Goal: Information Seeking & Learning: Learn about a topic

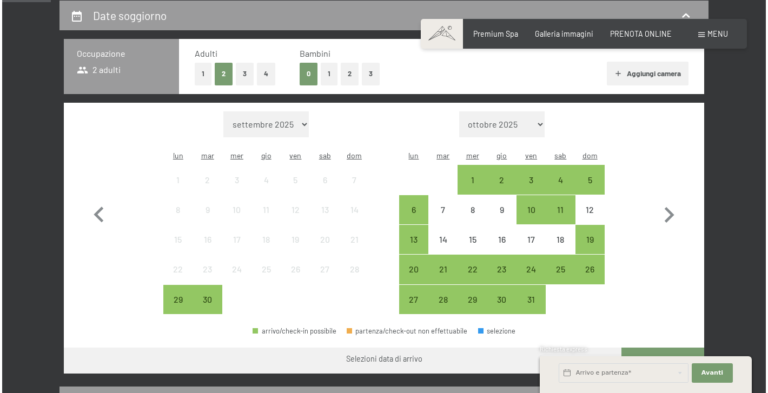
scroll to position [235, 0]
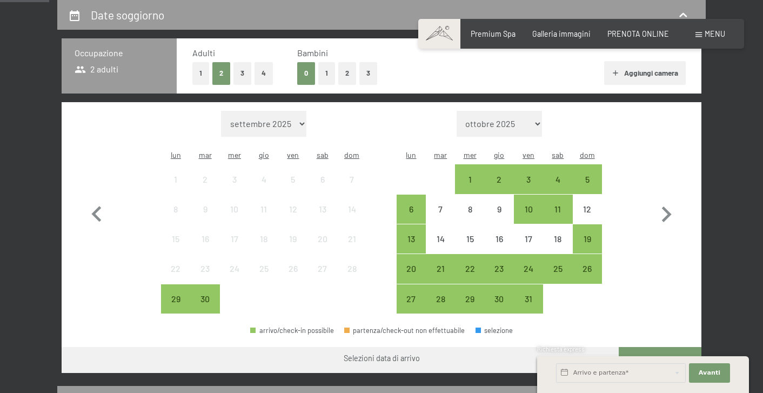
click at [702, 36] on span at bounding box center [699, 34] width 6 height 5
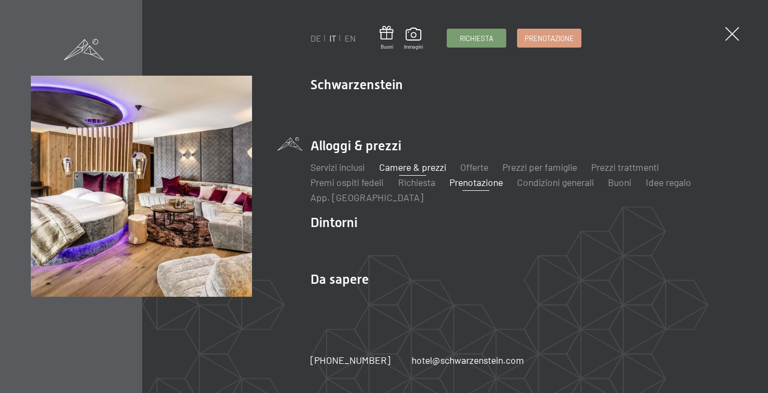
click at [414, 167] on link "Camere & prezzi" at bounding box center [412, 167] width 67 height 12
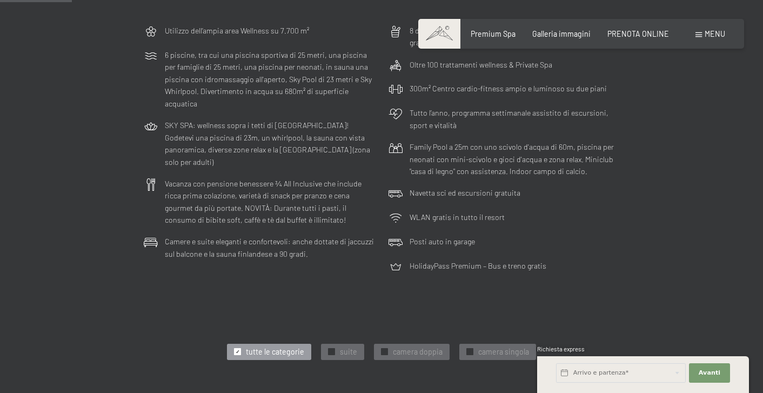
scroll to position [408, 0]
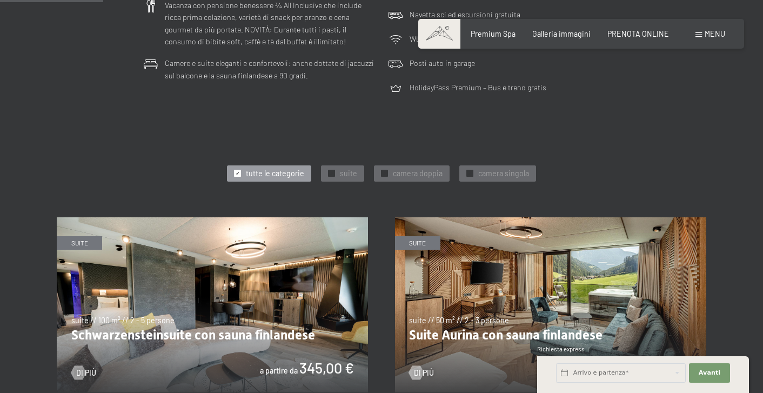
click at [414, 168] on span "camera doppia" at bounding box center [418, 173] width 50 height 11
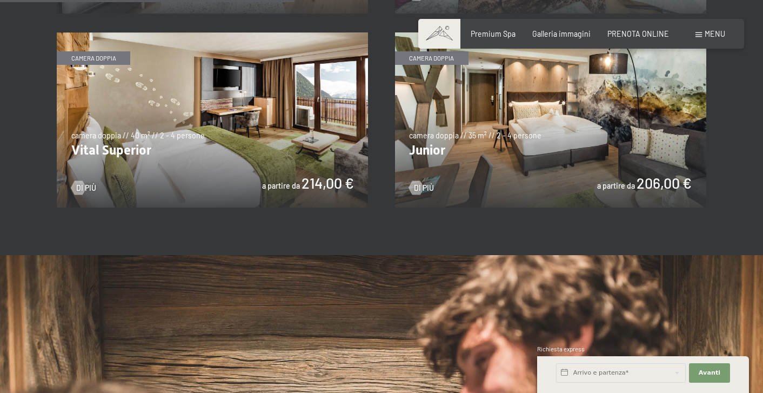
scroll to position [785, 0]
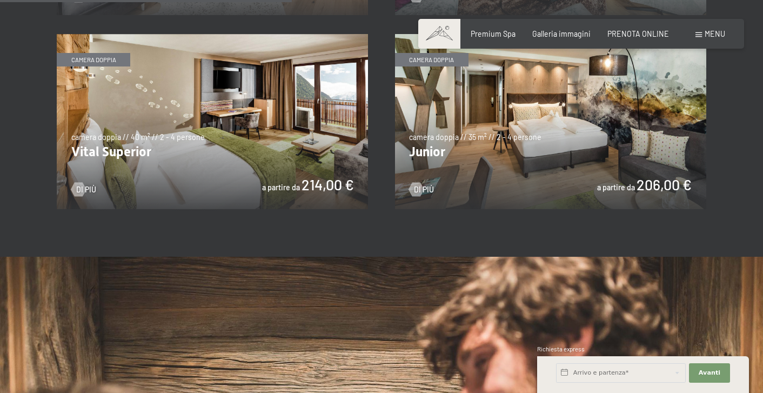
click at [290, 137] on img at bounding box center [212, 121] width 311 height 175
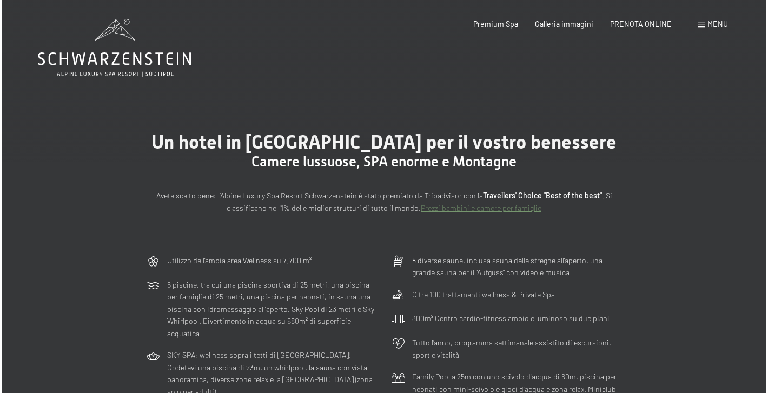
scroll to position [0, 0]
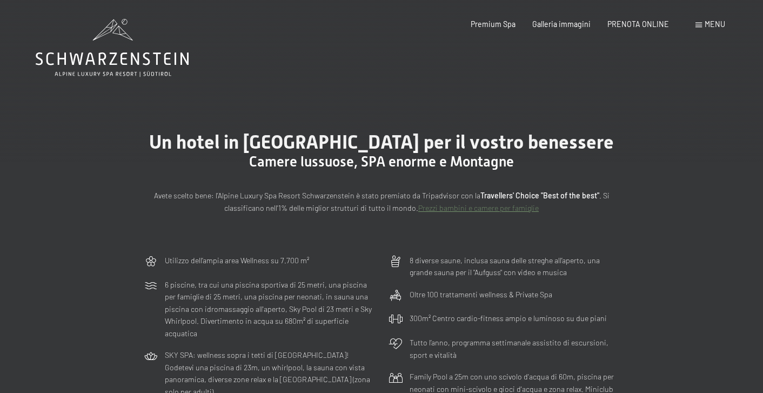
click at [693, 25] on div "Prenotazione Richiesta Premium Spa Galleria immagini PRENOTA ONLINE Menu DE IT …" at bounding box center [581, 24] width 288 height 11
click at [696, 25] on span at bounding box center [699, 25] width 6 height 5
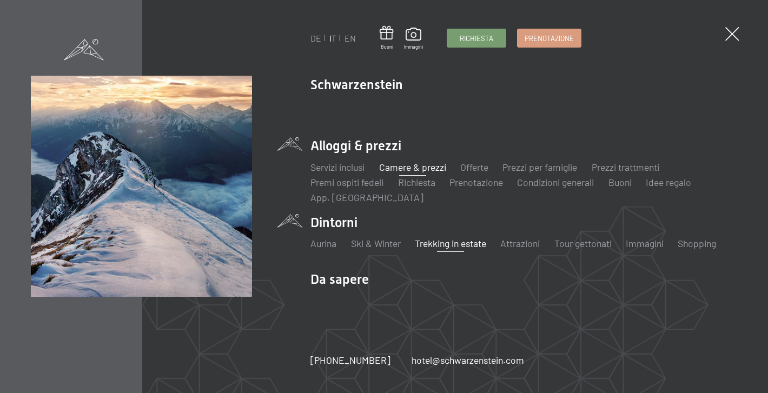
click at [459, 240] on link "Trekking in estate" at bounding box center [450, 243] width 71 height 12
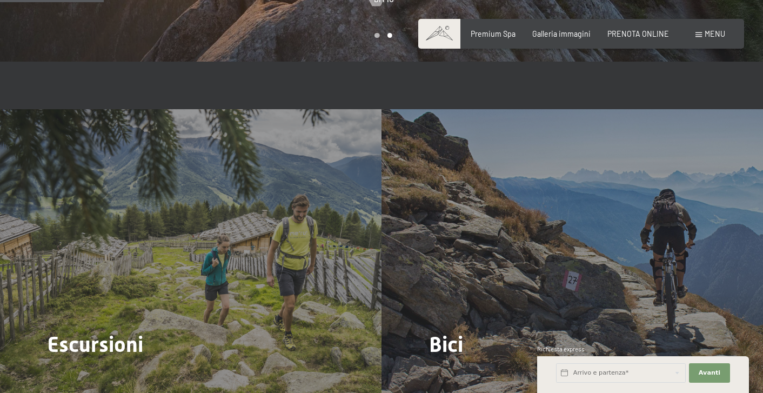
scroll to position [909, 0]
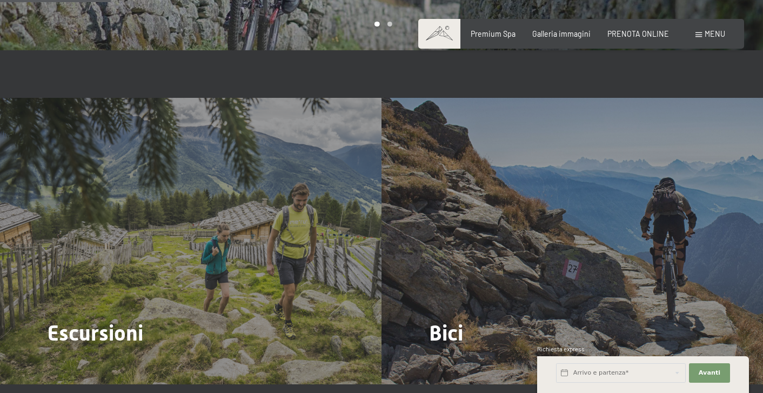
click at [288, 226] on span "Consenso marketing*" at bounding box center [318, 227] width 82 height 11
click at [271, 226] on input "Consenso marketing*" at bounding box center [266, 227] width 11 height 11
checkbox input "false"
click at [63, 331] on span "Di più" at bounding box center [73, 336] width 20 height 11
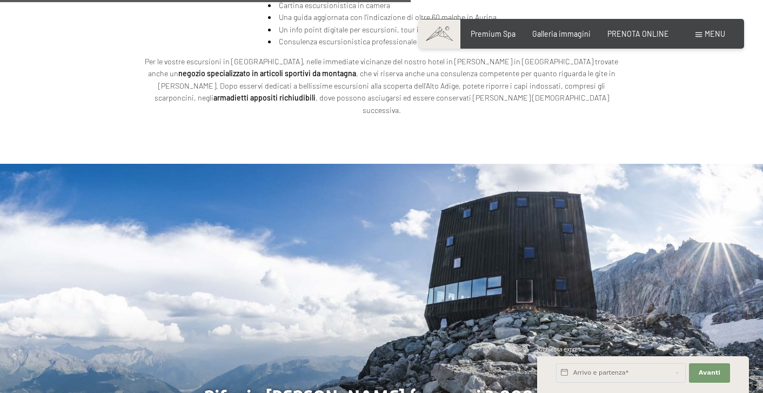
scroll to position [2154, 0]
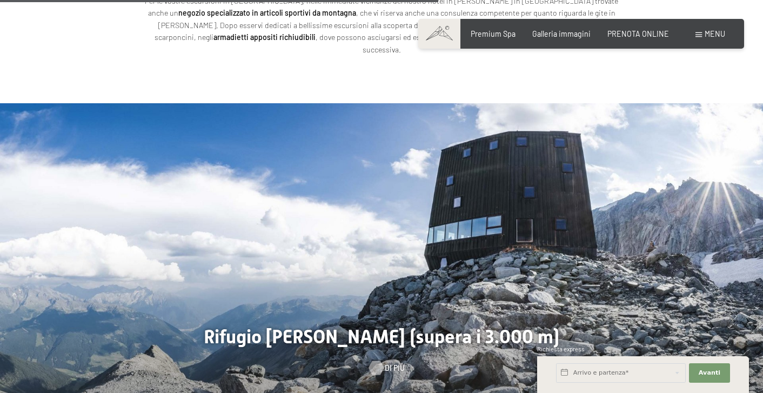
click at [381, 361] on div at bounding box center [376, 368] width 8 height 14
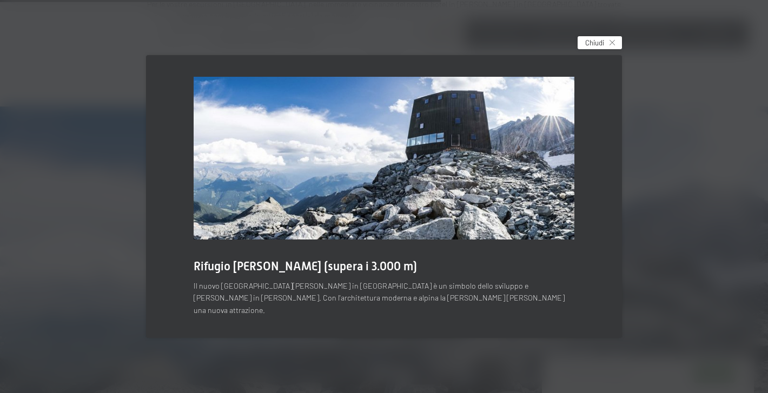
click at [602, 48] on span "Chiudi" at bounding box center [594, 43] width 19 height 10
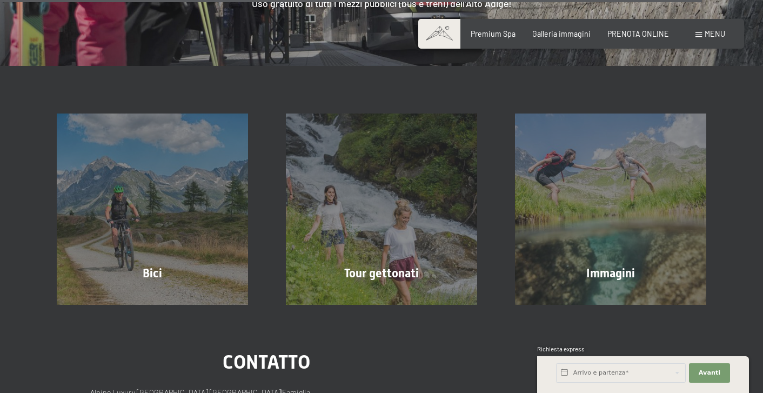
scroll to position [3498, 0]
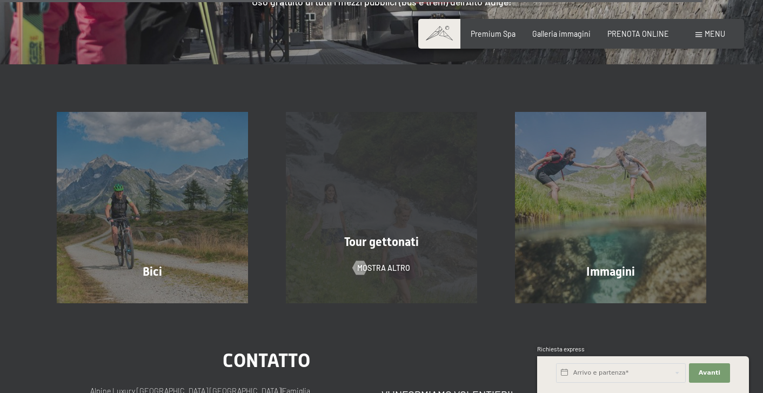
click at [412, 204] on div "Tour gettonati mostra altro" at bounding box center [381, 207] width 229 height 191
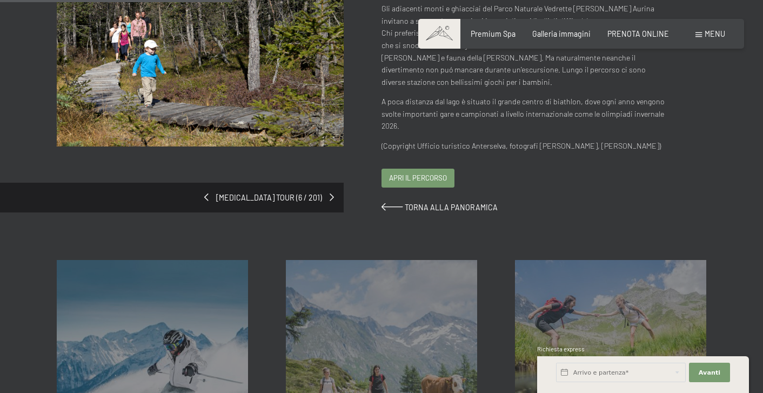
scroll to position [159, 0]
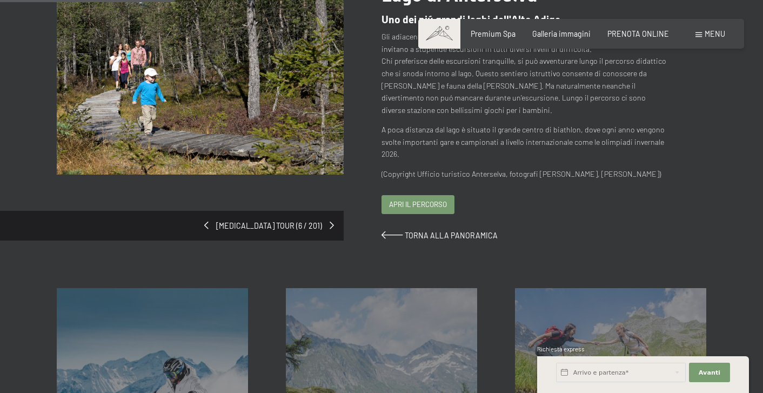
click at [438, 204] on span "Apri il percorso" at bounding box center [418, 204] width 58 height 10
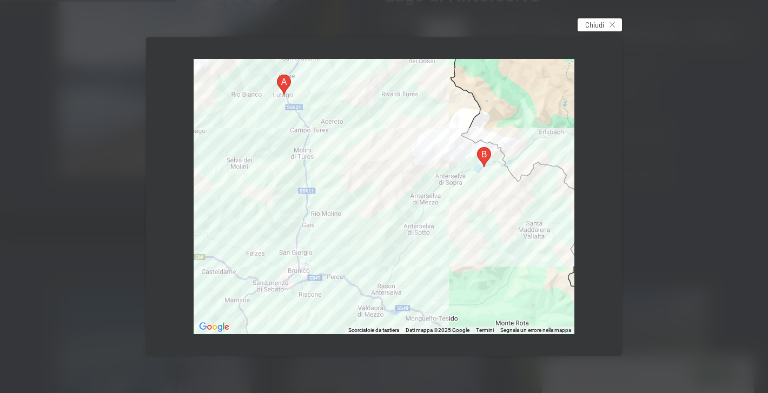
click at [596, 21] on span "Chiudi" at bounding box center [594, 25] width 19 height 10
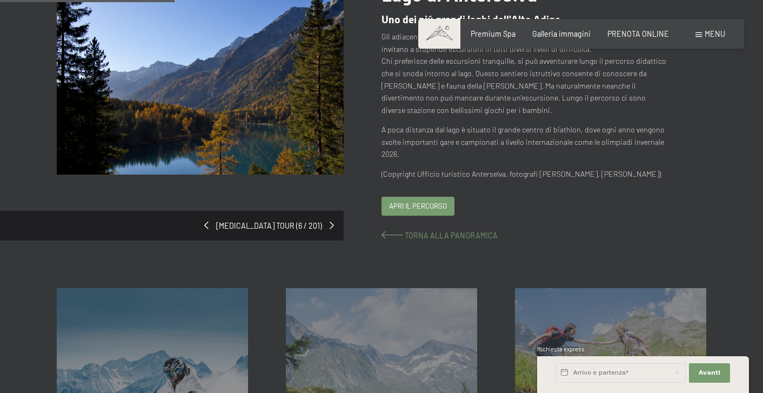
click at [398, 231] on span at bounding box center [393, 235] width 22 height 8
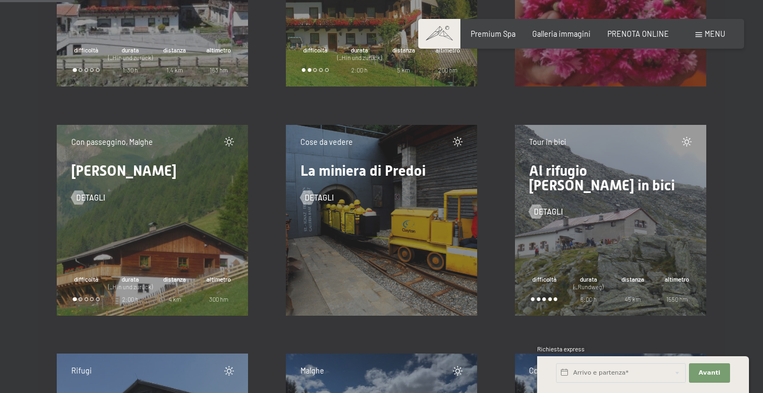
scroll to position [1611, 0]
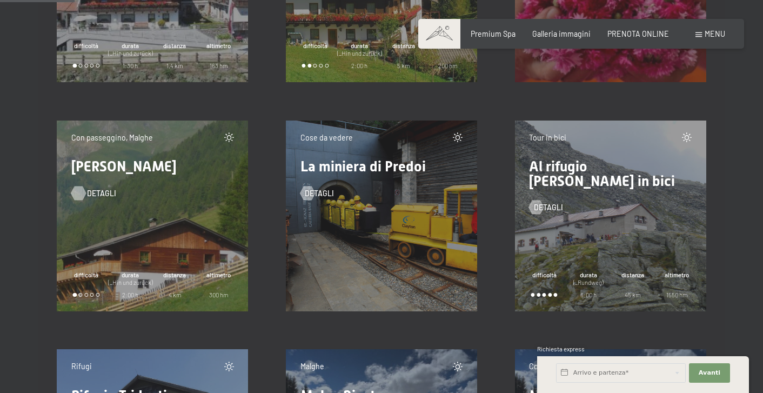
click at [97, 193] on span "detagli" at bounding box center [101, 193] width 29 height 11
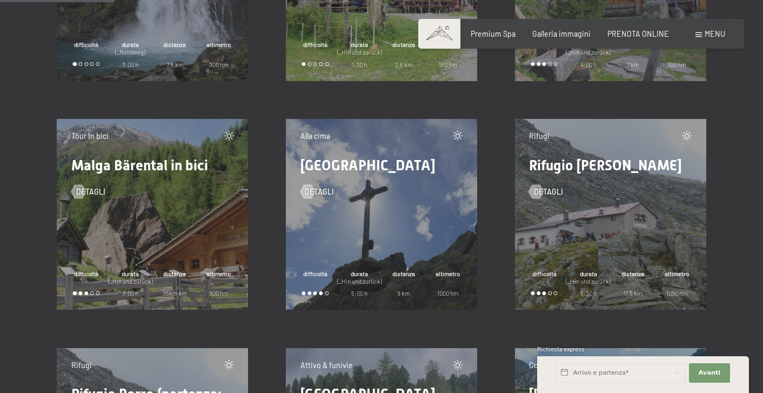
scroll to position [2425, 0]
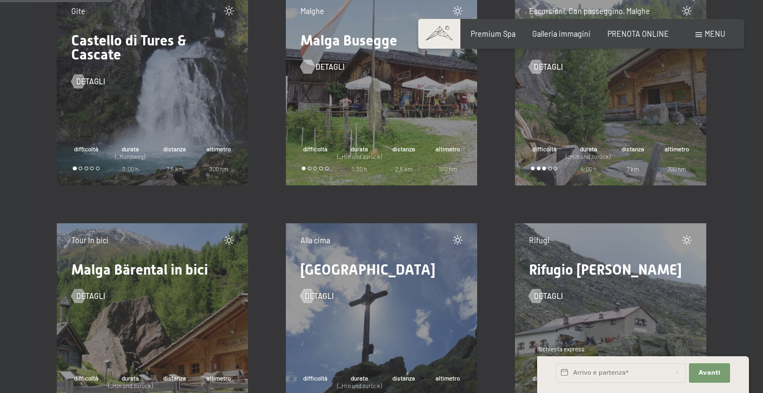
click at [322, 69] on span "detagli" at bounding box center [330, 67] width 29 height 11
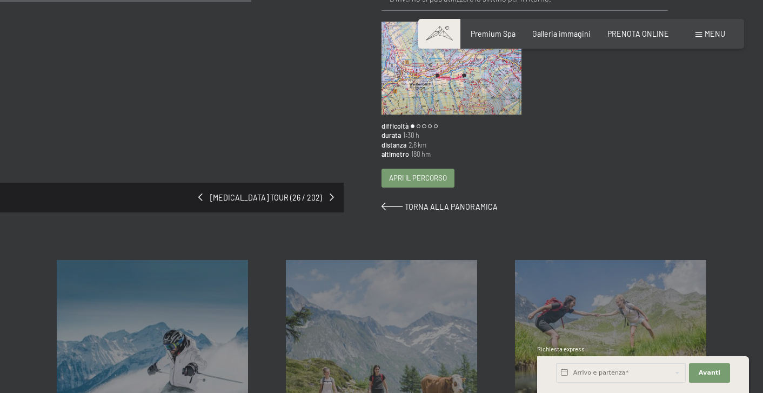
scroll to position [269, 0]
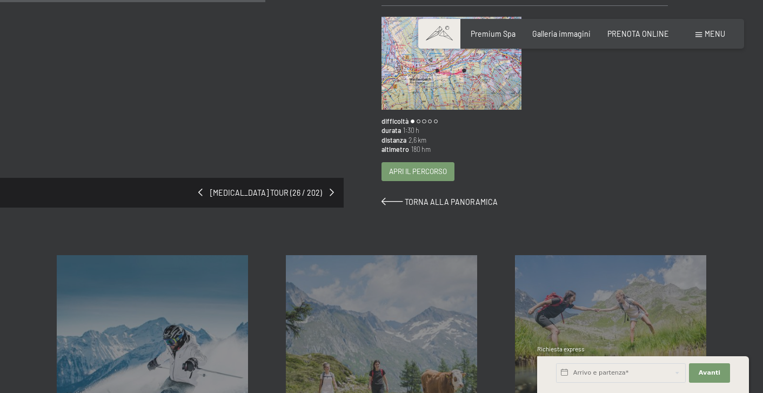
click at [409, 177] on div "Apri il percorso" at bounding box center [418, 172] width 72 height 18
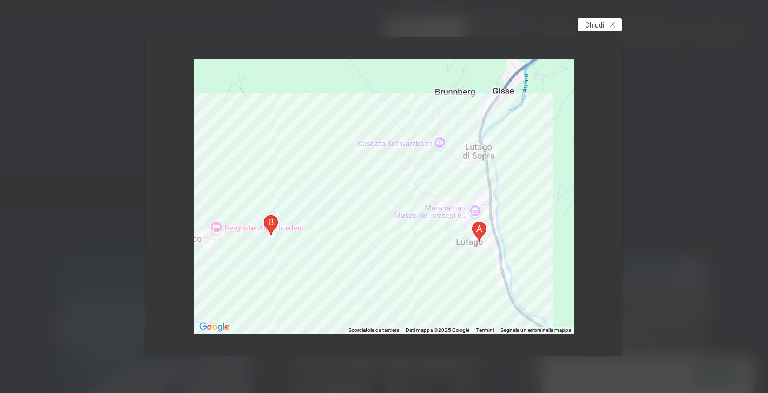
click at [591, 21] on span "Chiudi" at bounding box center [594, 25] width 19 height 10
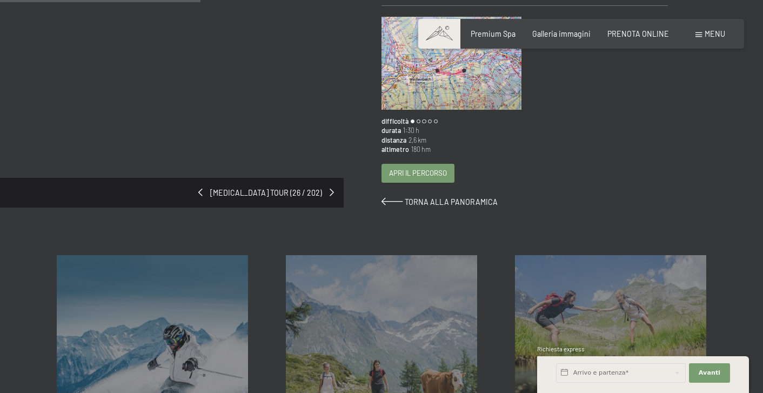
scroll to position [96, 0]
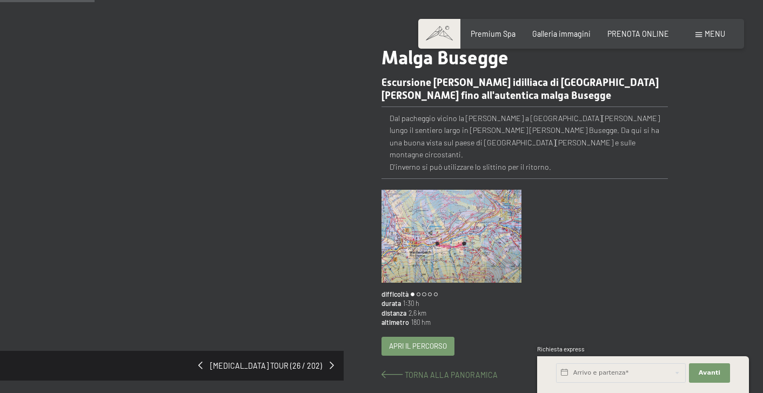
click at [411, 374] on span "Torna alla panoramica" at bounding box center [451, 374] width 93 height 9
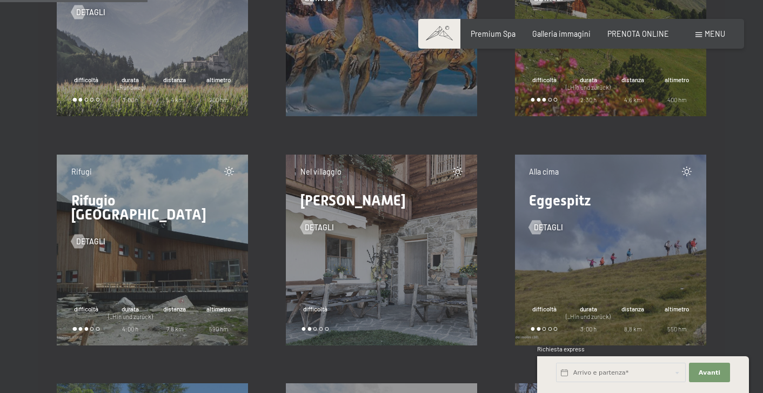
scroll to position [3185, 0]
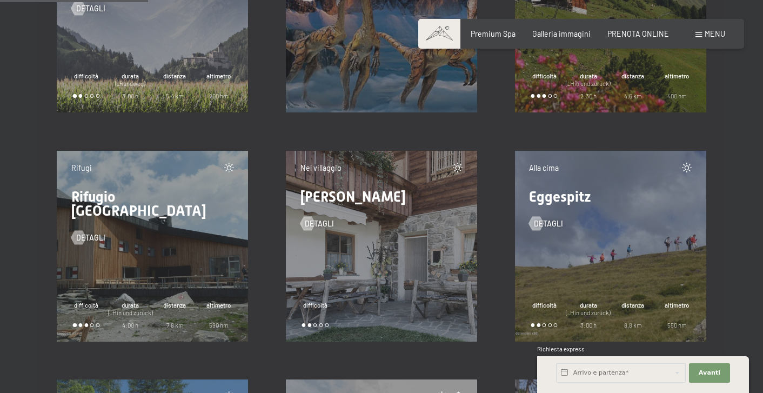
click at [198, 248] on div "Rifugi Rifugio [GEOGRAPHIC_DATA] detagli difficoltà durata (_Hin und zurück) 4:…" at bounding box center [152, 246] width 191 height 191
click at [93, 232] on span "detagli" at bounding box center [101, 237] width 29 height 11
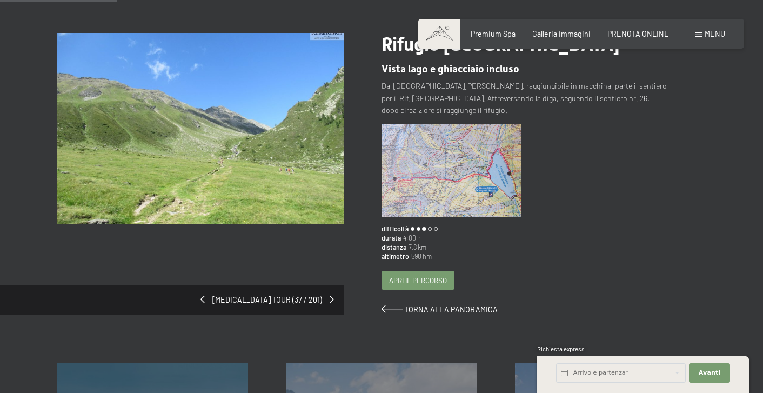
scroll to position [110, 0]
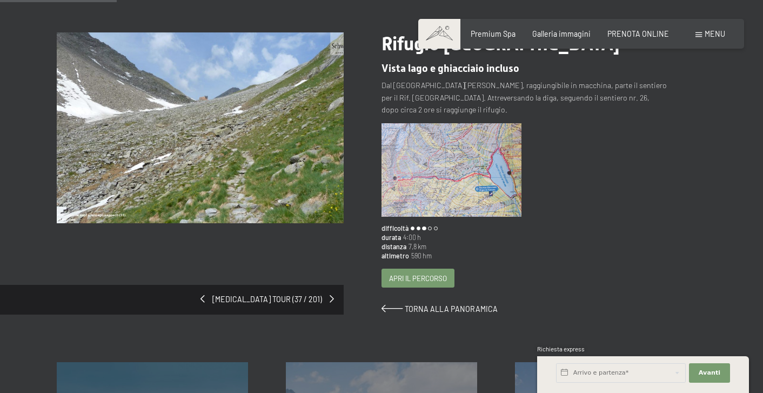
click at [399, 279] on span "Apri il percorso" at bounding box center [418, 278] width 58 height 10
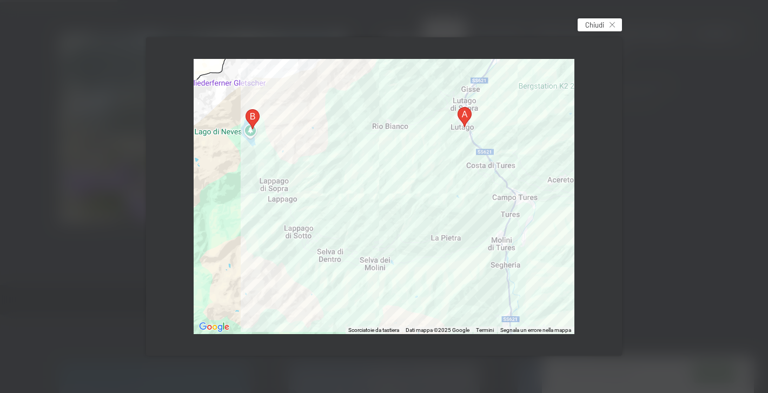
click at [601, 28] on span "Chiudi" at bounding box center [594, 25] width 19 height 10
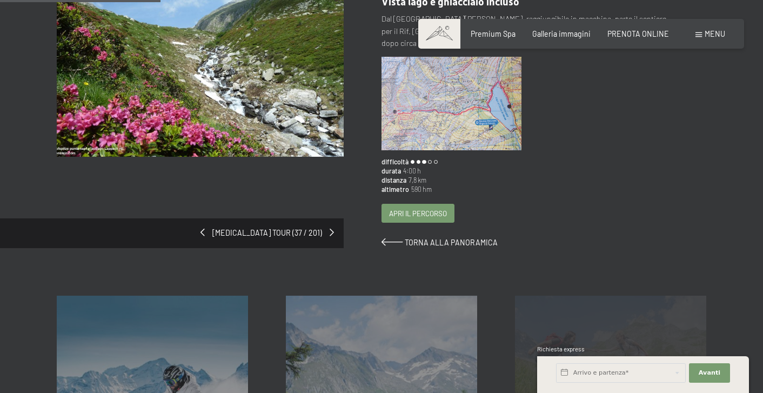
scroll to position [72, 0]
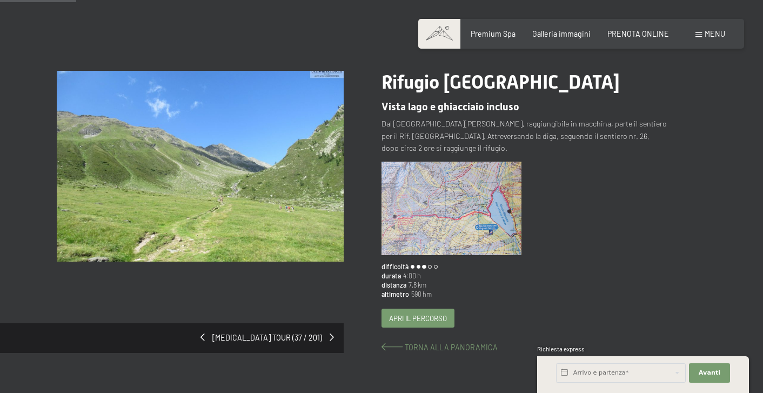
click at [425, 343] on span "Torna alla panoramica" at bounding box center [451, 347] width 93 height 9
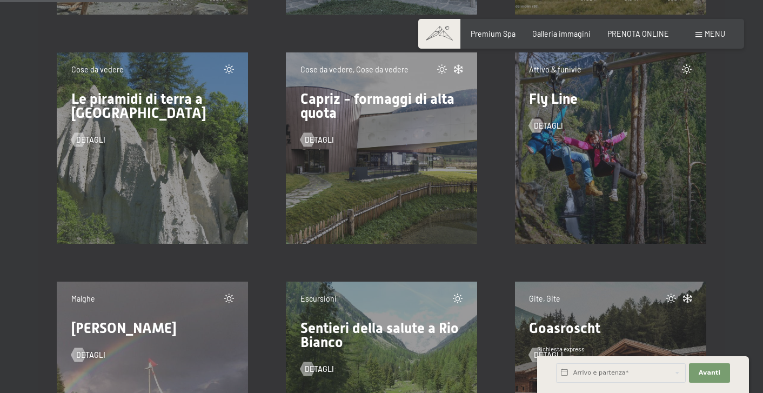
scroll to position [3699, 0]
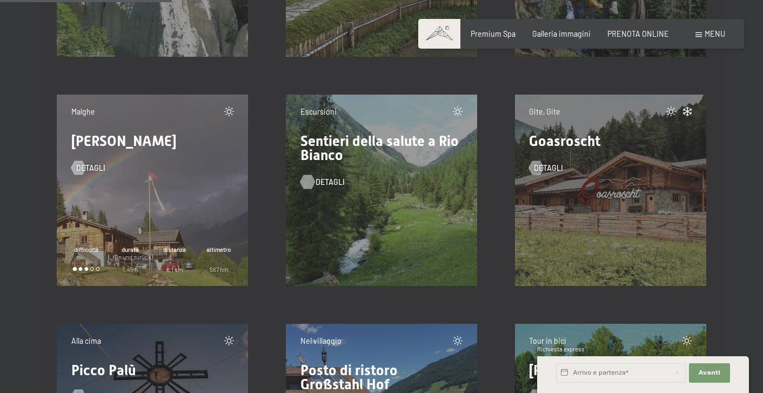
click at [331, 179] on span "detagli" at bounding box center [330, 182] width 29 height 11
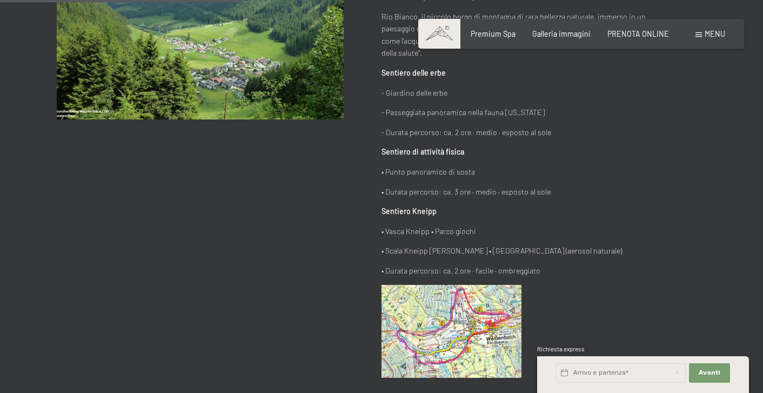
scroll to position [305, 0]
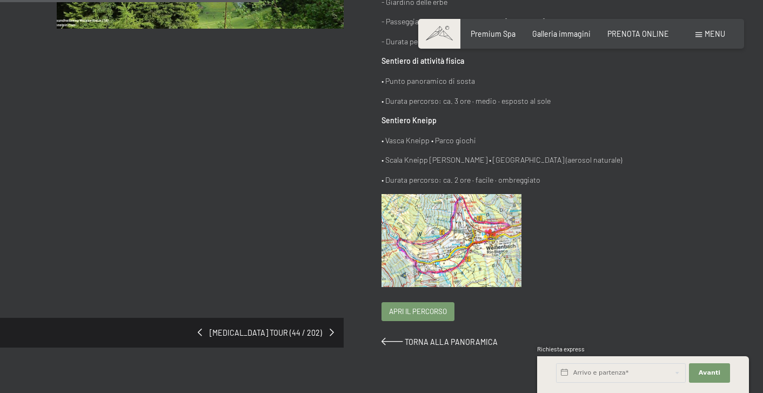
click at [425, 310] on span "Apri il percorso" at bounding box center [418, 311] width 58 height 10
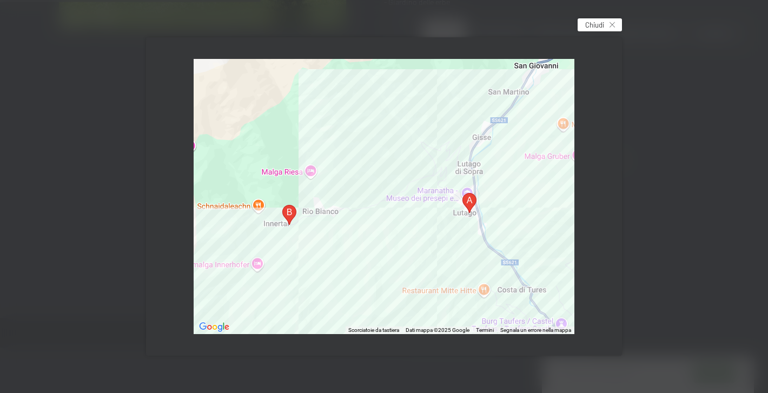
click at [590, 25] on span "Chiudi" at bounding box center [594, 25] width 19 height 10
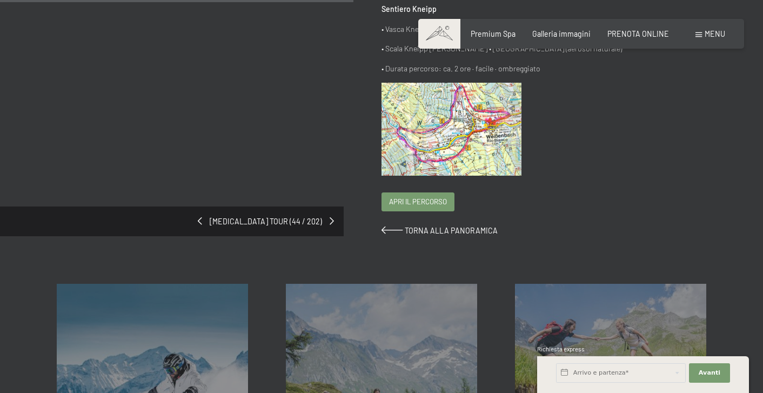
scroll to position [430, 0]
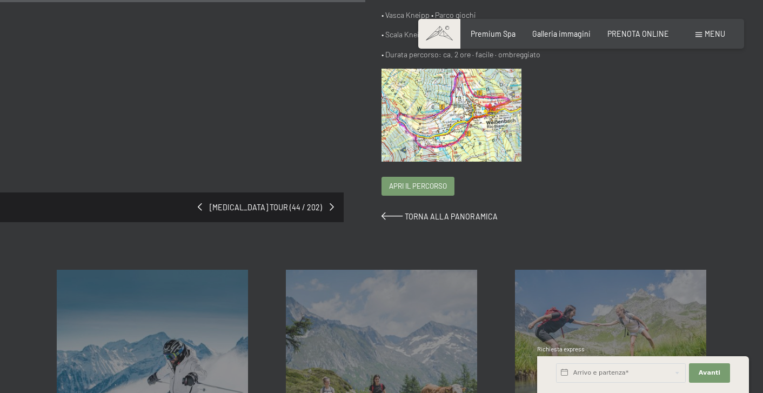
click at [435, 181] on span "Apri il percorso" at bounding box center [418, 186] width 58 height 10
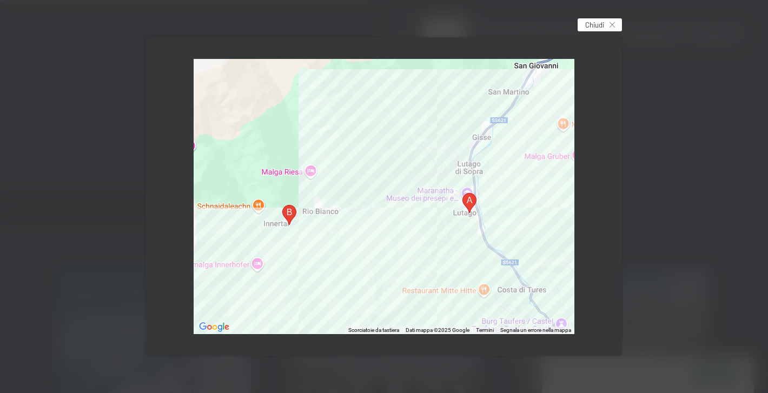
click at [603, 26] on span "Chiudi" at bounding box center [594, 25] width 19 height 10
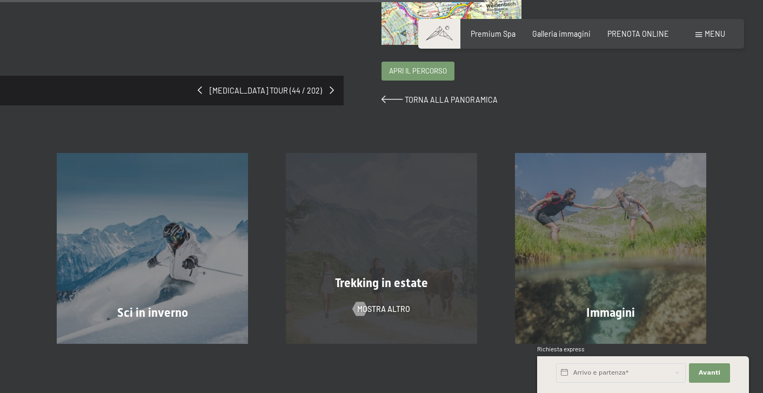
scroll to position [527, 0]
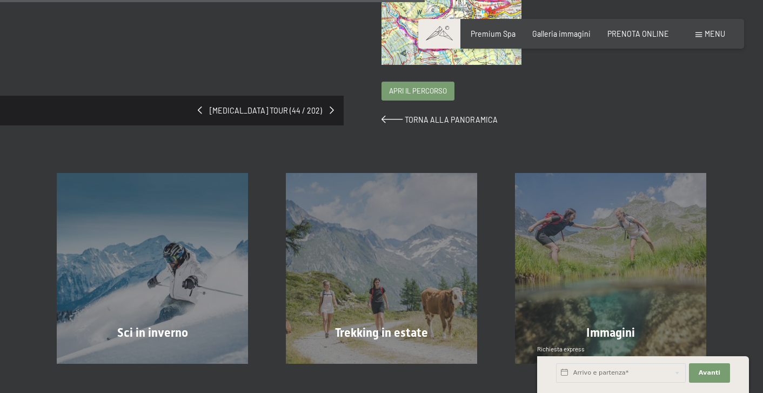
click at [441, 119] on div "Torna alla panoramica" at bounding box center [525, 120] width 286 height 11
click at [441, 115] on span "Torna alla panoramica" at bounding box center [451, 119] width 93 height 9
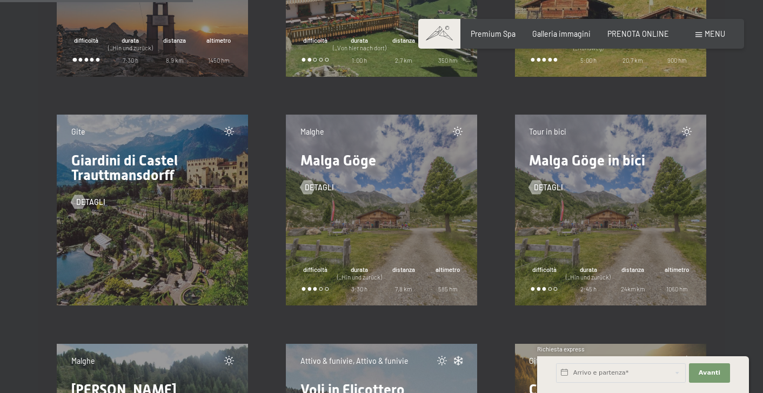
scroll to position [4154, 0]
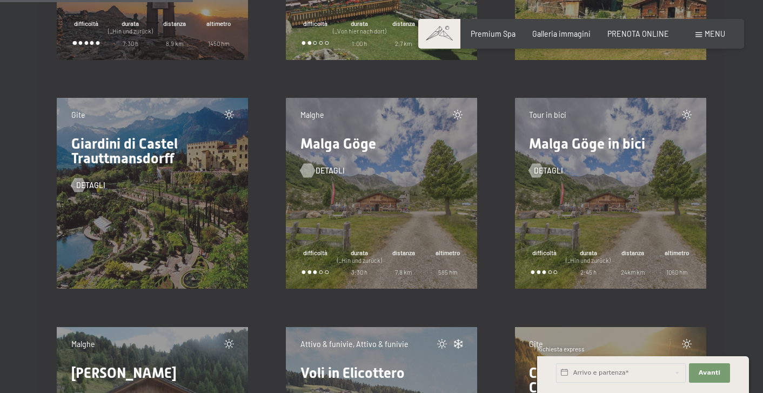
click at [330, 169] on span "detagli" at bounding box center [330, 170] width 29 height 11
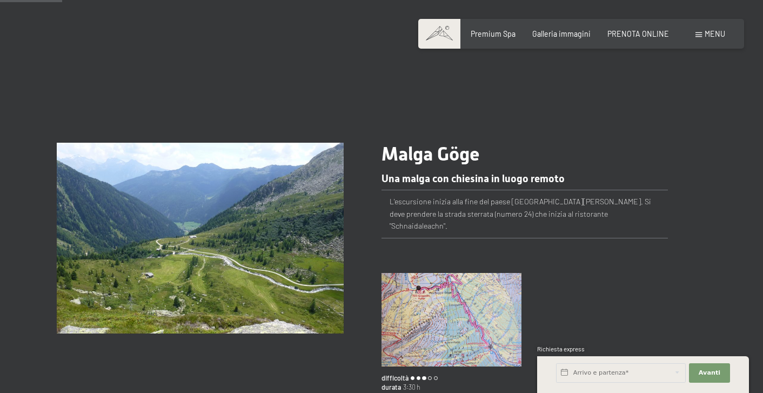
scroll to position [263, 0]
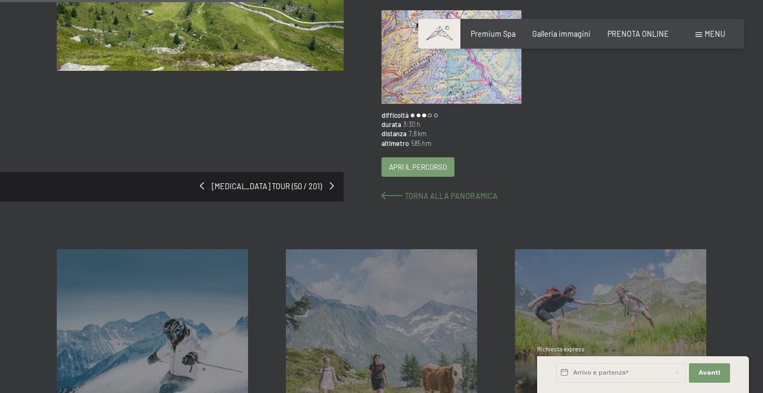
click at [473, 198] on span "Torna alla panoramica" at bounding box center [451, 195] width 93 height 9
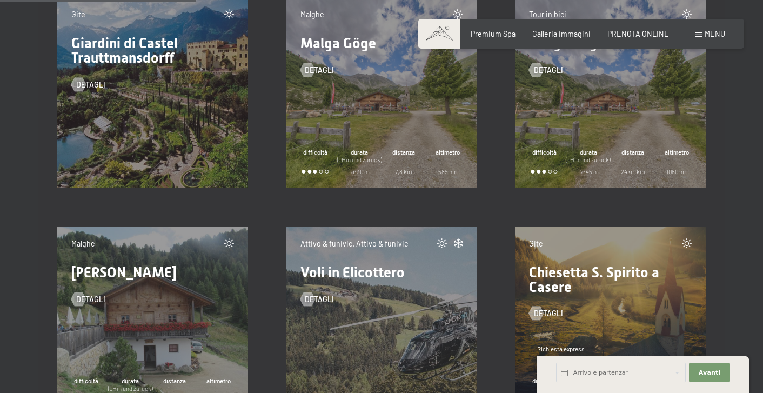
scroll to position [4367, 0]
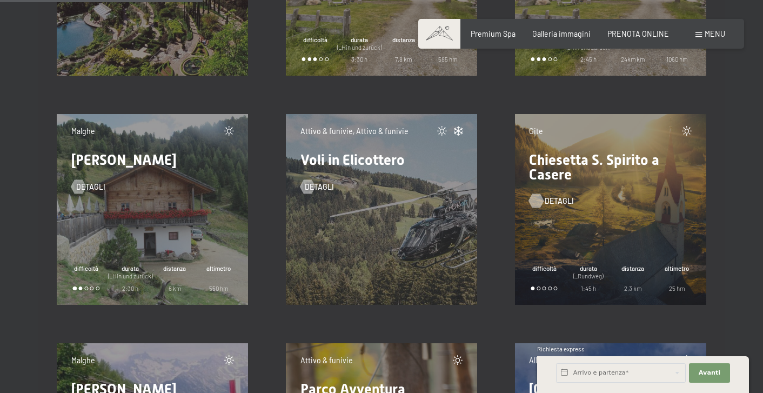
click at [557, 200] on span "detagli" at bounding box center [559, 201] width 29 height 11
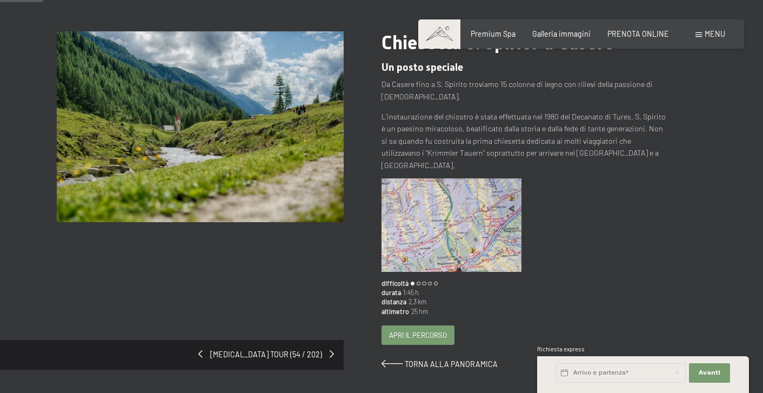
scroll to position [237, 0]
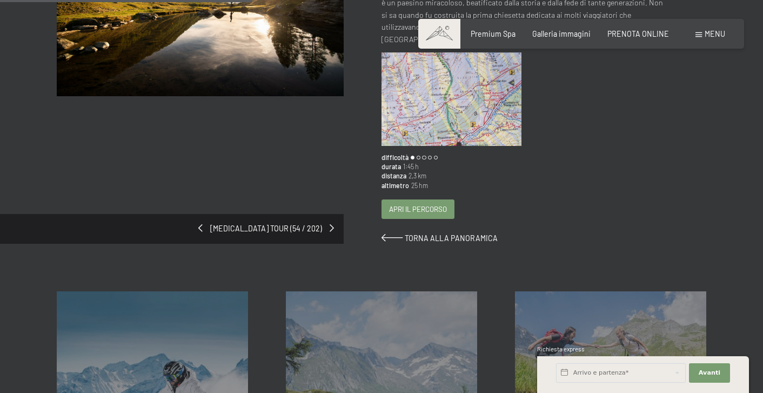
click at [483, 233] on div "Torna alla panoramica" at bounding box center [525, 238] width 286 height 11
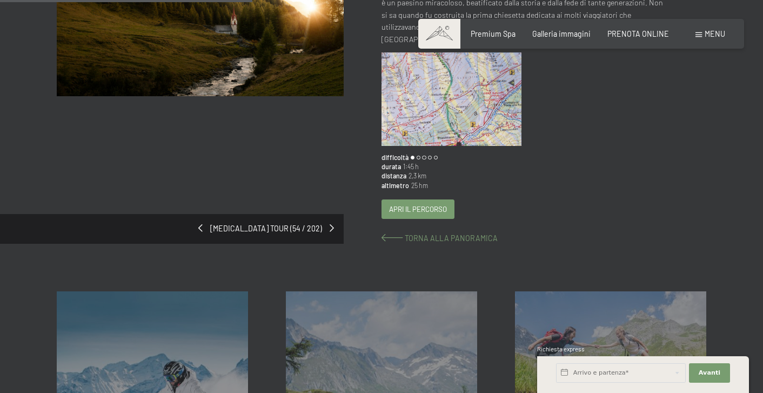
click at [482, 233] on span "Torna alla panoramica" at bounding box center [451, 237] width 93 height 9
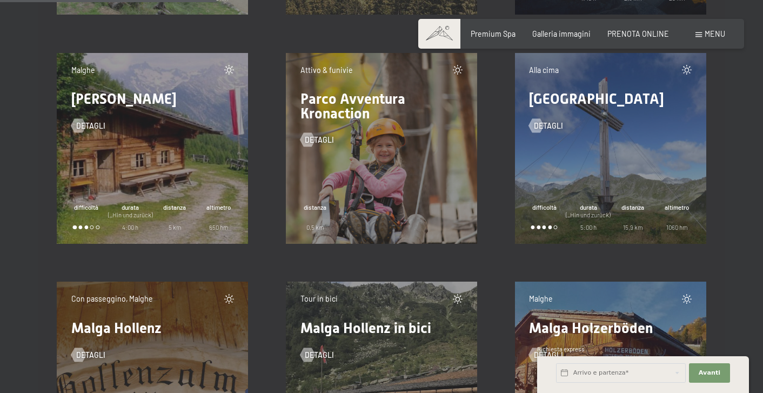
scroll to position [4656, 0]
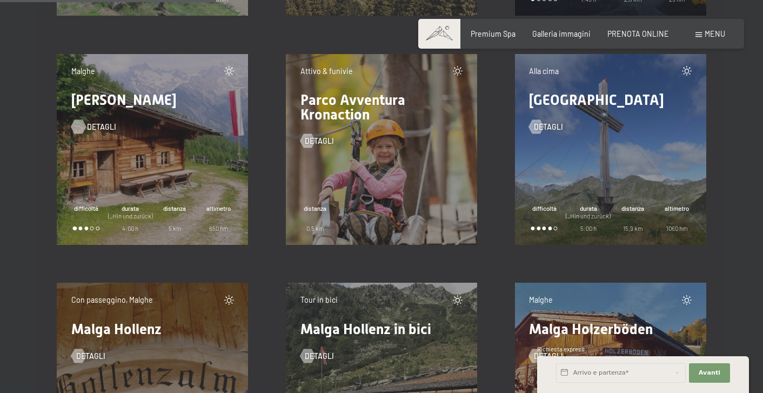
click at [90, 122] on span "detagli" at bounding box center [101, 127] width 29 height 11
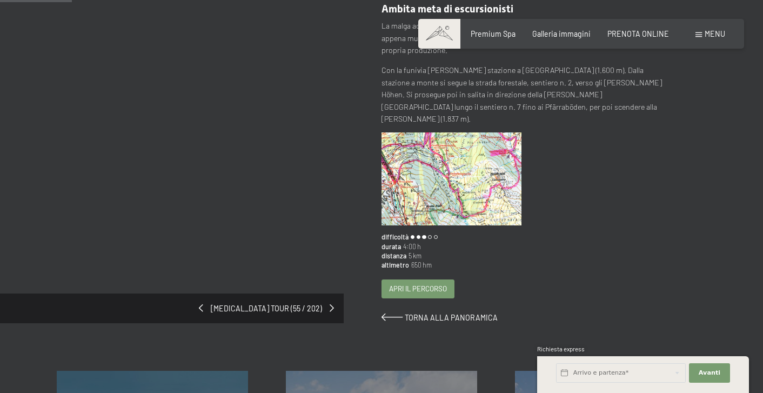
scroll to position [276, 0]
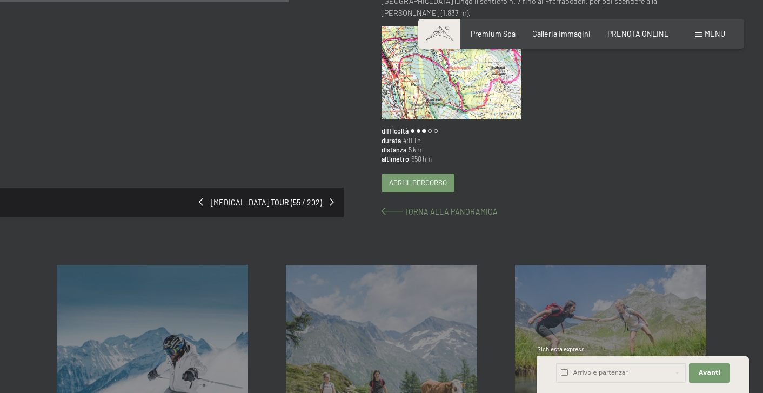
click at [411, 207] on span "Torna alla panoramica" at bounding box center [451, 211] width 93 height 9
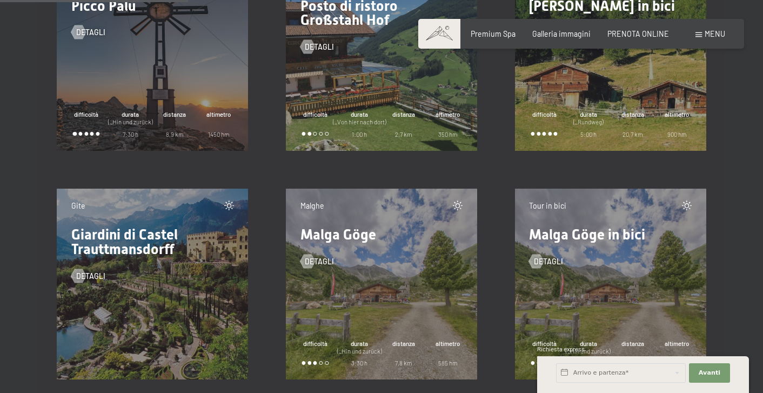
scroll to position [3766, 0]
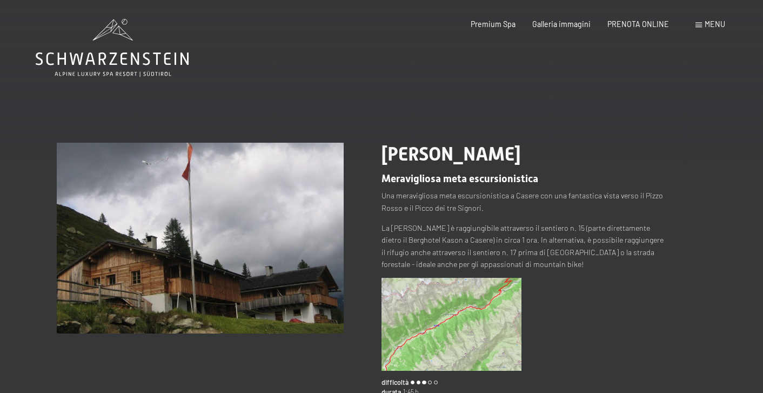
scroll to position [70, 0]
